Goal: Task Accomplishment & Management: Complete application form

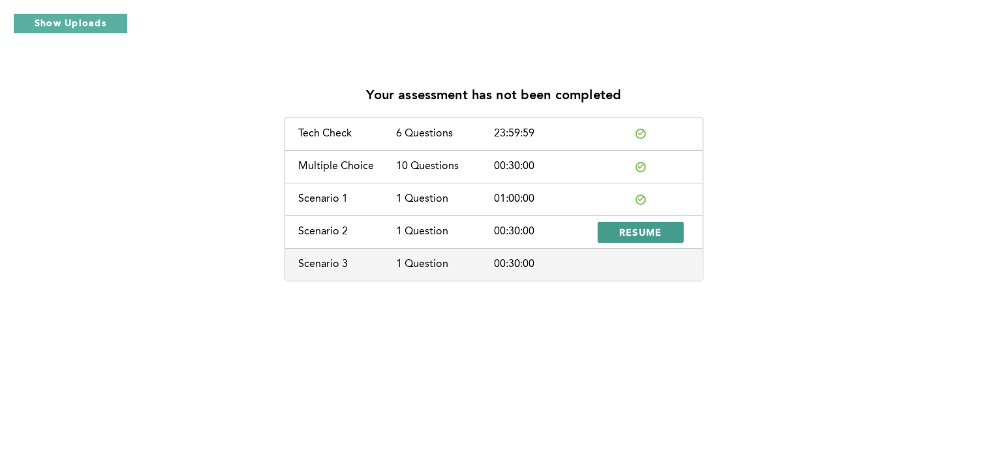
click at [656, 234] on span "RESUME" at bounding box center [640, 232] width 43 height 12
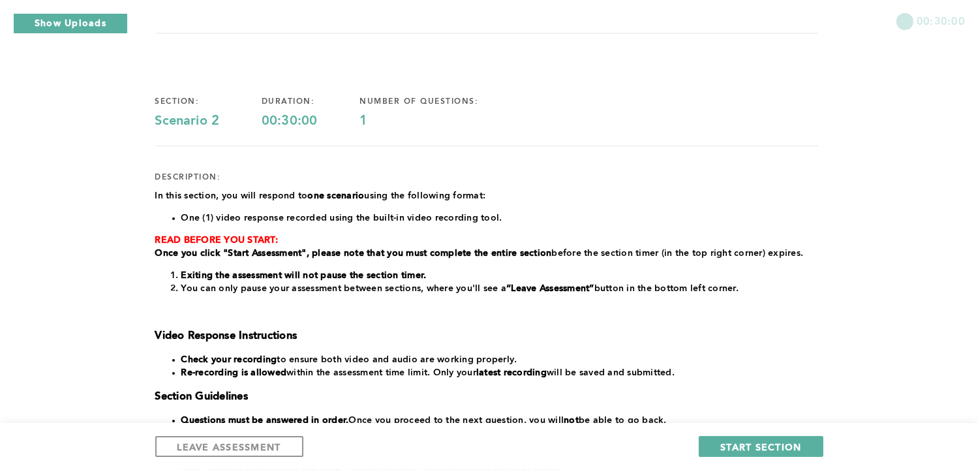
scroll to position [52, 0]
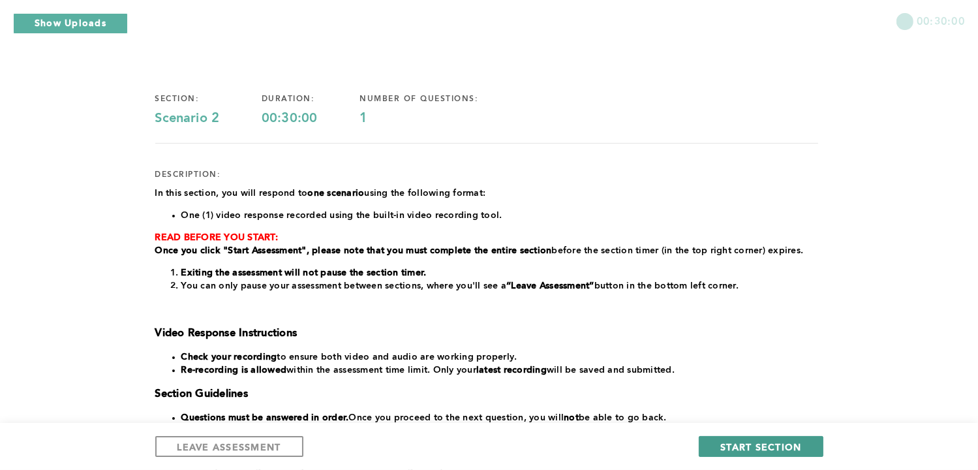
click at [751, 438] on button "START SECTION" at bounding box center [761, 446] width 124 height 21
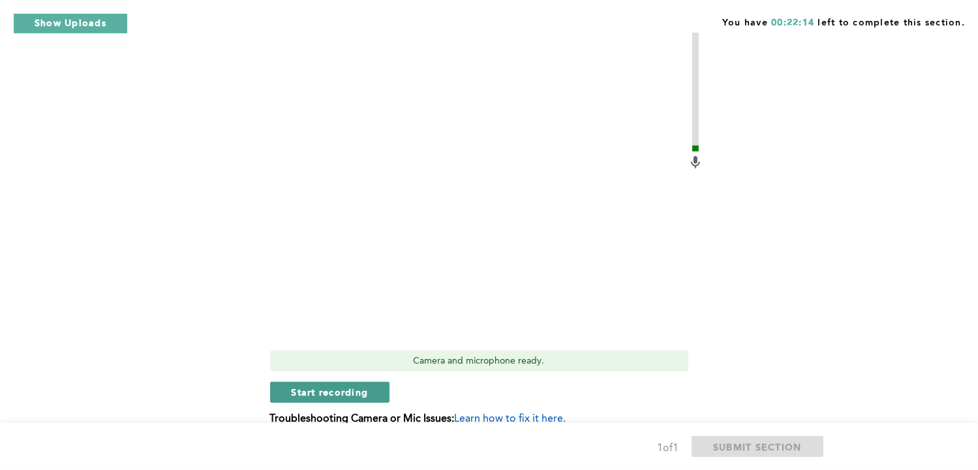
scroll to position [453, 0]
click at [346, 391] on span "Start recording" at bounding box center [330, 392] width 77 height 12
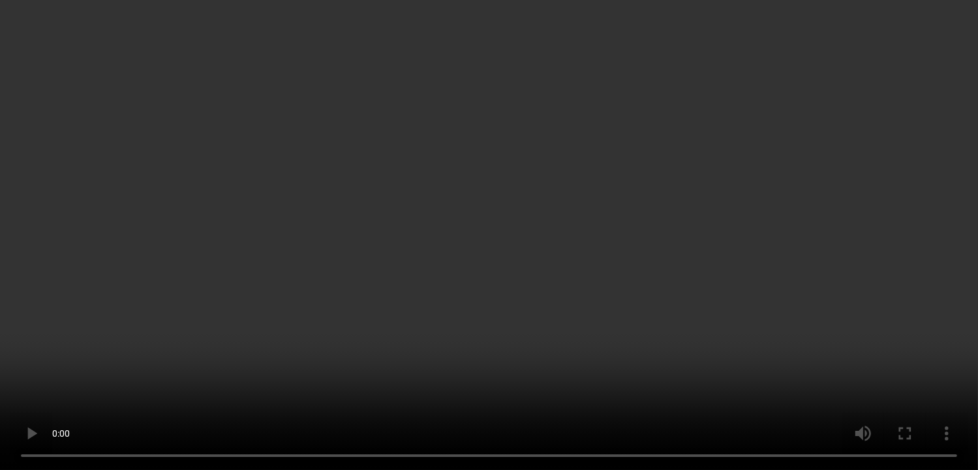
scroll to position [497, 0]
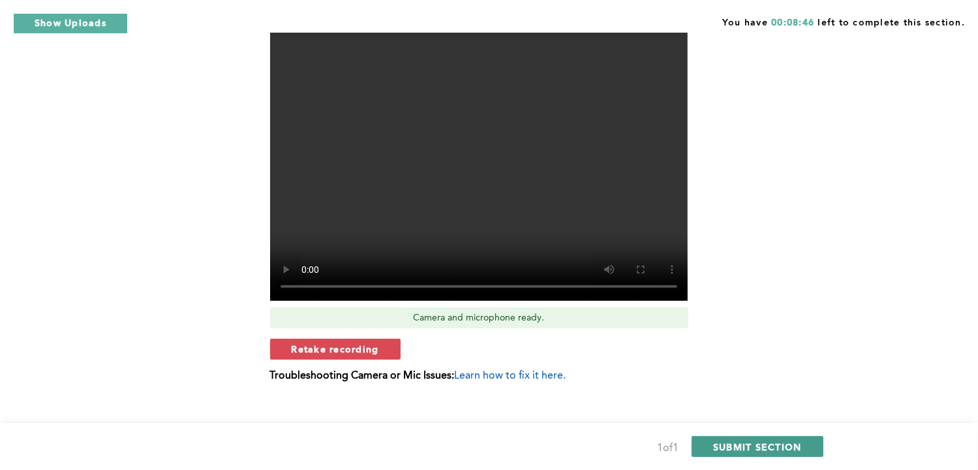
click at [742, 450] on span "SUBMIT SECTION" at bounding box center [757, 446] width 89 height 12
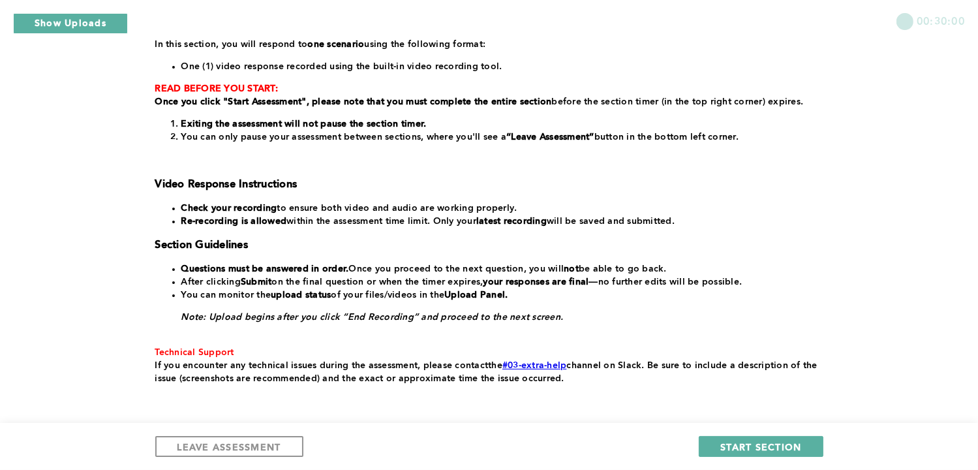
scroll to position [200, 0]
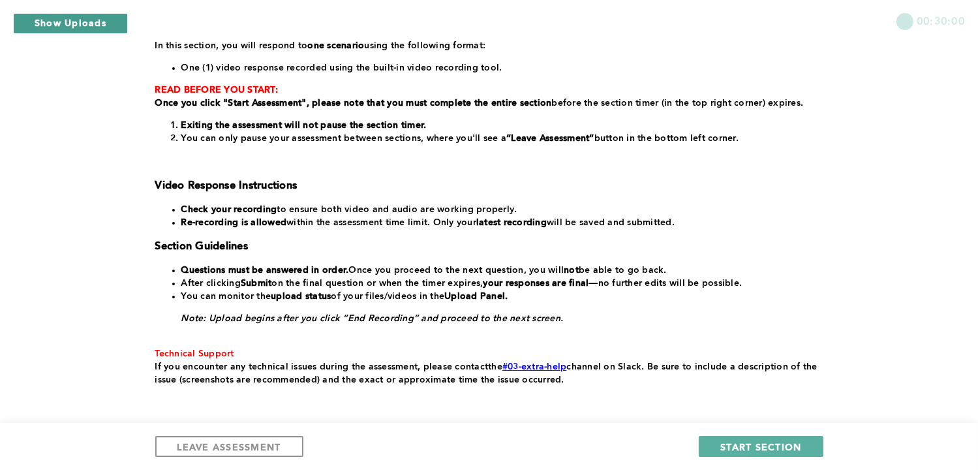
click at [99, 25] on button "Show Uploads" at bounding box center [70, 23] width 115 height 21
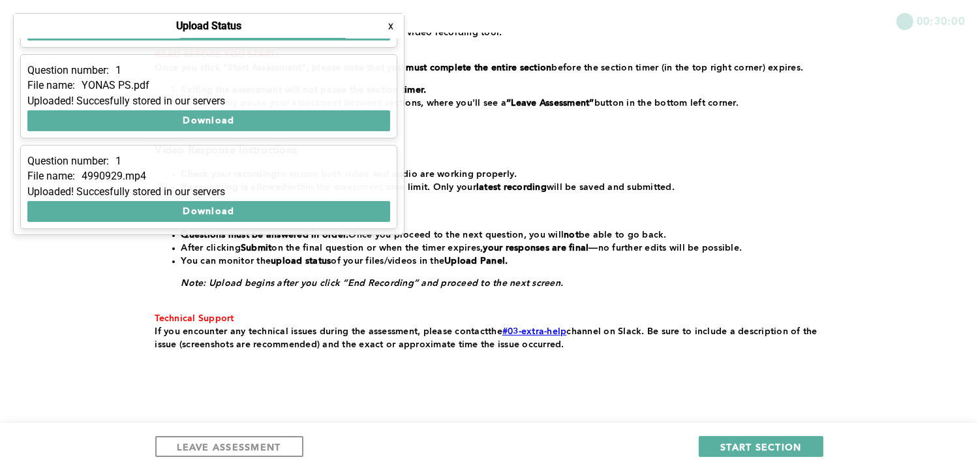
scroll to position [235, 0]
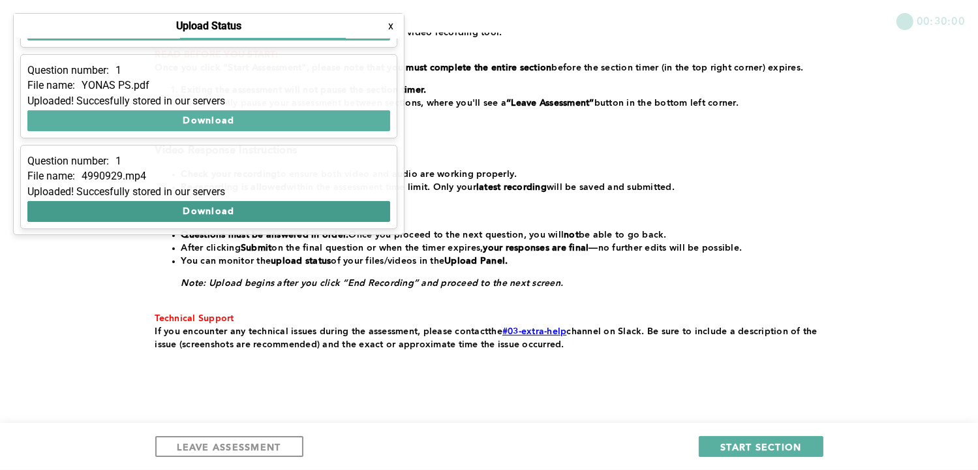
click at [174, 214] on button "Download" at bounding box center [208, 211] width 363 height 21
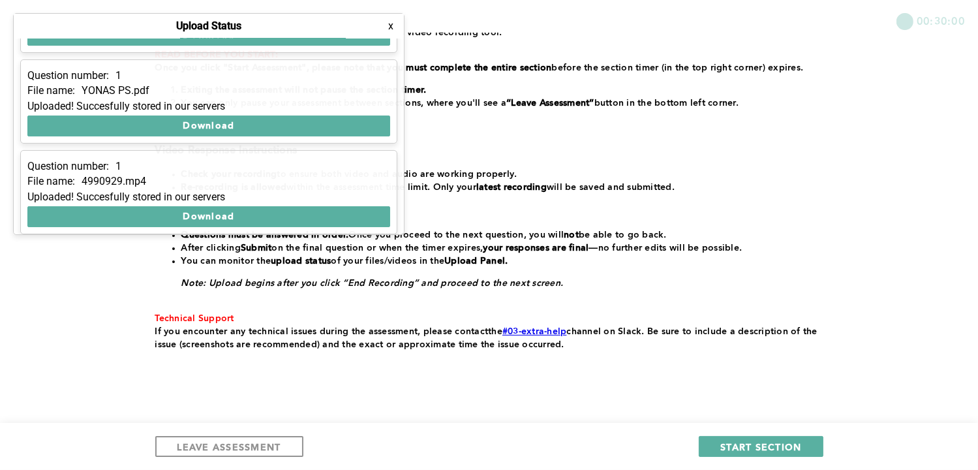
scroll to position [166, 0]
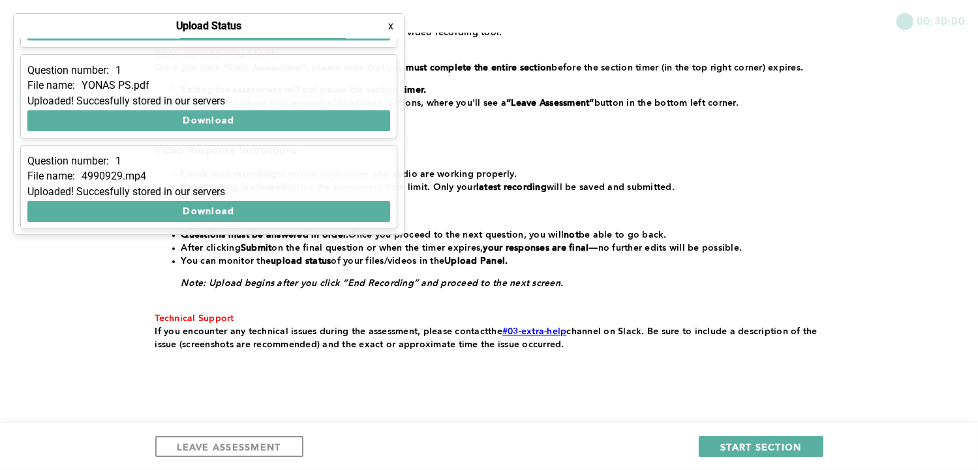
click at [129, 250] on div "00:30:00 section: Scenario 3 duration: 00:30:00 number of questions: 1 descript…" at bounding box center [489, 128] width 978 height 727
click at [265, 443] on span "LEAVE ASSESSMENT" at bounding box center [229, 446] width 104 height 12
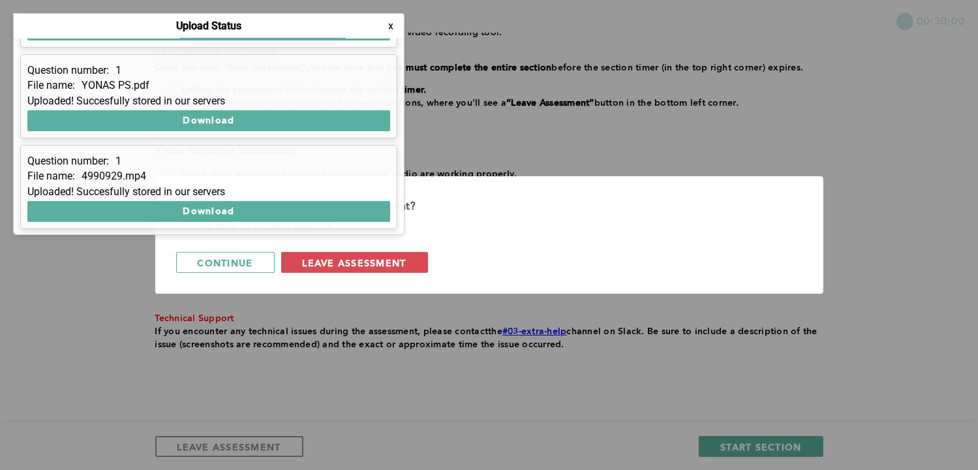
click at [391, 31] on button "x" at bounding box center [390, 26] width 13 height 13
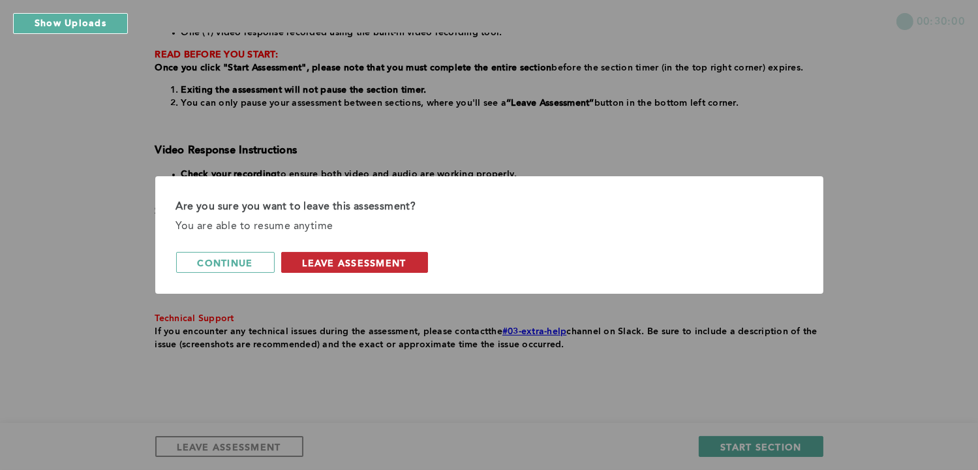
click at [357, 259] on span "leave assessment" at bounding box center [355, 262] width 104 height 12
